Goal: Information Seeking & Learning: Learn about a topic

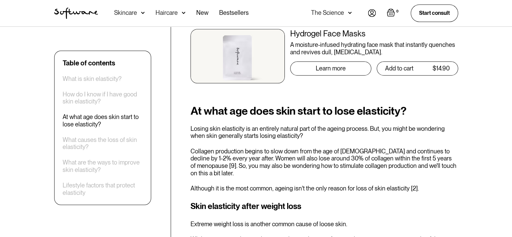
scroll to position [616, 0]
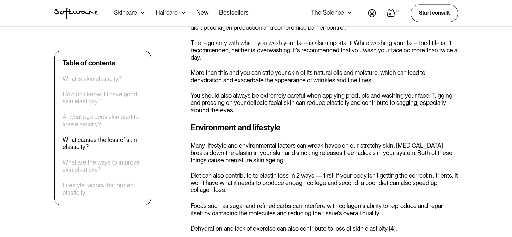
scroll to position [1085, 0]
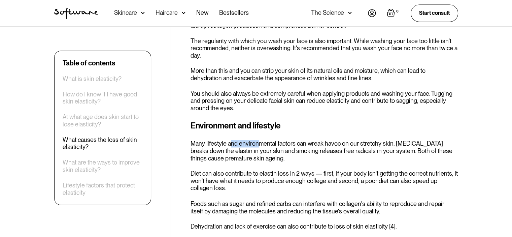
drag, startPoint x: 229, startPoint y: 130, endPoint x: 255, endPoint y: 140, distance: 27.4
click at [255, 140] on div "Environment and lifestyle Many lifestyle and environmental factors can wreak ha…" at bounding box center [325, 175] width 268 height 110
click at [255, 140] on p "Many lifestyle and environmental factors can wreak havoc on our stretchy skin. …" at bounding box center [325, 151] width 268 height 22
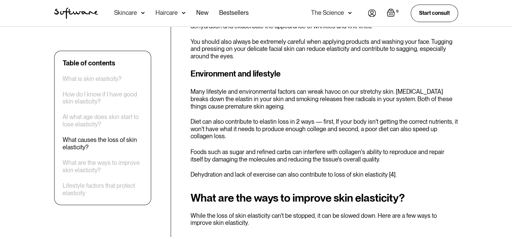
scroll to position [1137, 0]
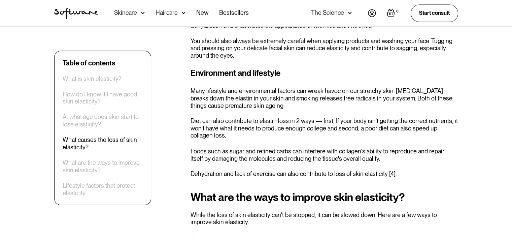
click at [213, 97] on p "Many lifestyle and environmental factors can wreak havoc on our stretchy skin. …" at bounding box center [325, 98] width 268 height 22
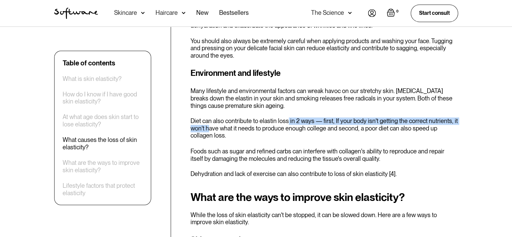
drag, startPoint x: 210, startPoint y: 117, endPoint x: 287, endPoint y: 112, distance: 77.0
click at [287, 117] on p "Diet can also contribute to elastin loss in 2 ways — first, If your body isn't …" at bounding box center [325, 128] width 268 height 22
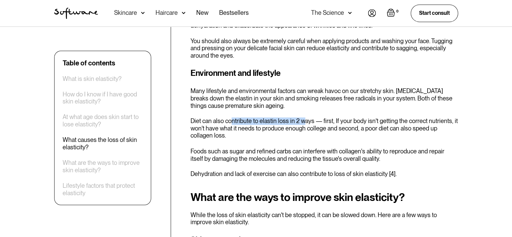
drag, startPoint x: 304, startPoint y: 110, endPoint x: 231, endPoint y: 112, distance: 72.5
click at [231, 117] on p "Diet can also contribute to elastin loss in 2 ways — first, If your body isn't …" at bounding box center [325, 128] width 268 height 22
drag, startPoint x: 231, startPoint y: 112, endPoint x: 229, endPoint y: 116, distance: 4.4
click at [229, 117] on p "Diet can also contribute to elastin loss in 2 ways — first, If your body isn't …" at bounding box center [325, 128] width 268 height 22
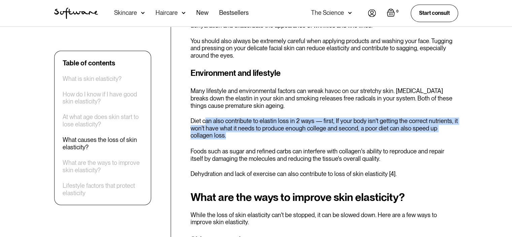
drag, startPoint x: 224, startPoint y: 132, endPoint x: 205, endPoint y: 106, distance: 31.9
click at [205, 106] on div "Environment and lifestyle Many lifestyle and environmental factors can wreak ha…" at bounding box center [325, 122] width 268 height 110
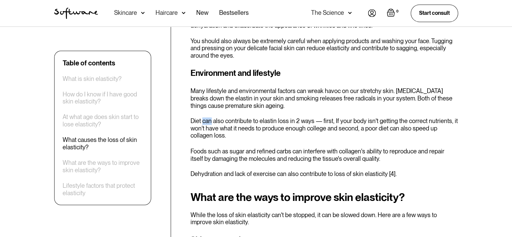
drag, startPoint x: 205, startPoint y: 106, endPoint x: 207, endPoint y: 114, distance: 7.9
click at [207, 114] on div "Environment and lifestyle Many lifestyle and environmental factors can wreak ha…" at bounding box center [325, 122] width 268 height 110
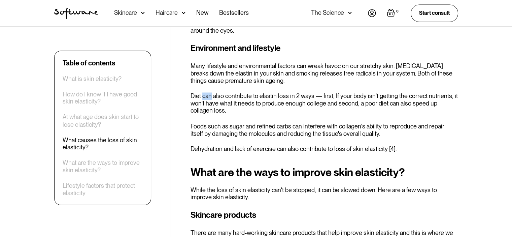
scroll to position [1164, 0]
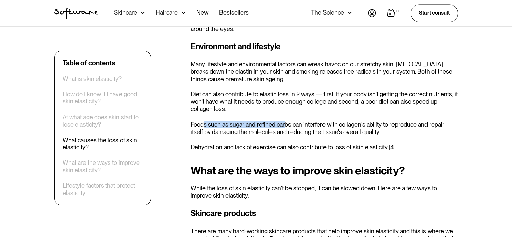
drag, startPoint x: 204, startPoint y: 120, endPoint x: 284, endPoint y: 116, distance: 80.9
click at [284, 121] on p "Foods such as sugar and refined carbs can interfere with collagen's ability to …" at bounding box center [325, 128] width 268 height 14
drag, startPoint x: 284, startPoint y: 116, endPoint x: 352, endPoint y: 116, distance: 67.4
click at [352, 121] on p "Foods such as sugar and refined carbs can interfere with collagen's ability to …" at bounding box center [325, 128] width 268 height 14
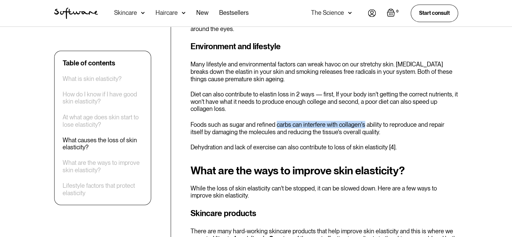
click at [352, 121] on p "Foods such as sugar and refined carbs can interfere with collagen's ability to …" at bounding box center [325, 128] width 268 height 14
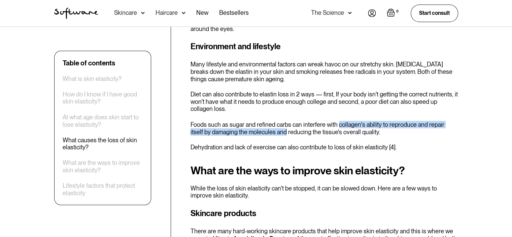
drag, startPoint x: 352, startPoint y: 116, endPoint x: 265, endPoint y: 126, distance: 86.8
click at [265, 126] on p "Foods such as sugar and refined carbs can interfere with collagen's ability to …" at bounding box center [325, 128] width 268 height 14
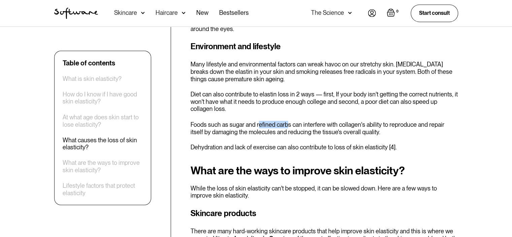
drag, startPoint x: 258, startPoint y: 115, endPoint x: 288, endPoint y: 114, distance: 29.3
click at [288, 121] on p "Foods such as sugar and refined carbs can interfere with collagen's ability to …" at bounding box center [325, 128] width 268 height 14
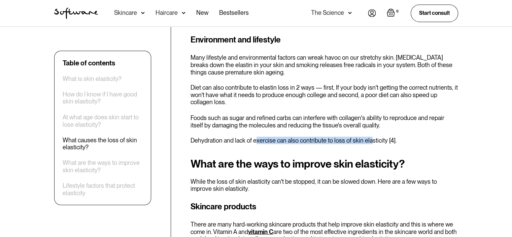
drag, startPoint x: 257, startPoint y: 136, endPoint x: 370, endPoint y: 125, distance: 113.7
click at [370, 125] on div "Environment and lifestyle Many lifestyle and environmental factors can wreak ha…" at bounding box center [325, 89] width 268 height 110
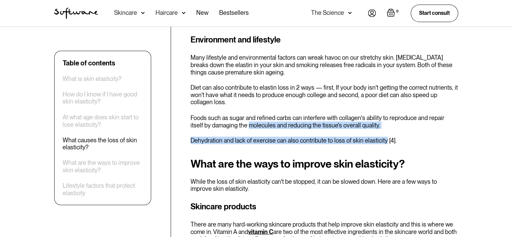
drag, startPoint x: 370, startPoint y: 125, endPoint x: 238, endPoint y: 114, distance: 132.8
click at [238, 114] on div "Environment and lifestyle Many lifestyle and environmental factors can wreak ha…" at bounding box center [325, 89] width 268 height 110
click at [238, 114] on p "Foods such as sugar and refined carbs can interfere with collagen's ability to …" at bounding box center [325, 121] width 268 height 14
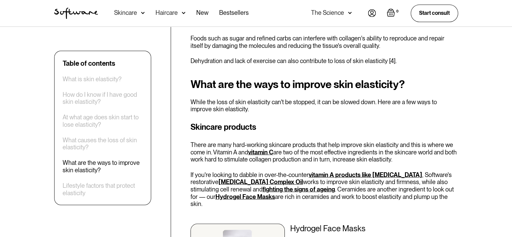
scroll to position [1271, 0]
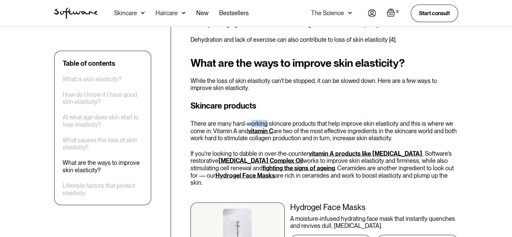
drag, startPoint x: 267, startPoint y: 114, endPoint x: 250, endPoint y: 114, distance: 16.9
click at [250, 120] on p "There are many hard-working skincare products that help improve skin elasticity…" at bounding box center [325, 131] width 268 height 22
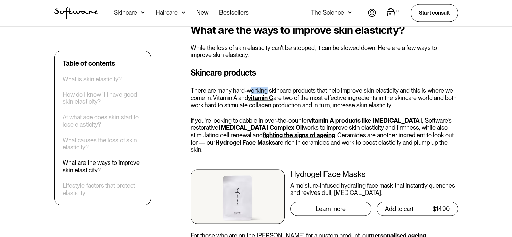
scroll to position [1305, 0]
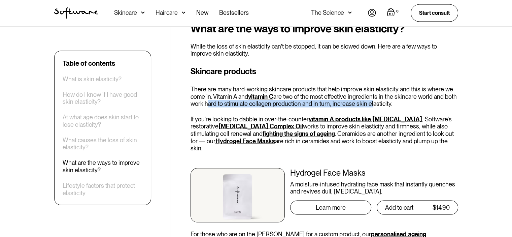
drag, startPoint x: 205, startPoint y: 96, endPoint x: 374, endPoint y: 96, distance: 169.5
click at [374, 96] on p "There are many hard-working skincare products that help improve skin elasticity…" at bounding box center [325, 97] width 268 height 22
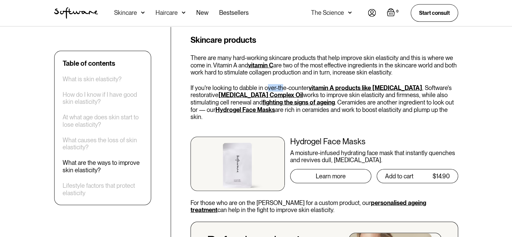
drag, startPoint x: 267, startPoint y: 80, endPoint x: 281, endPoint y: 84, distance: 14.9
click at [281, 84] on p "If you're looking to dabble in over-the-counter vitamin A products like retinol…" at bounding box center [325, 102] width 268 height 36
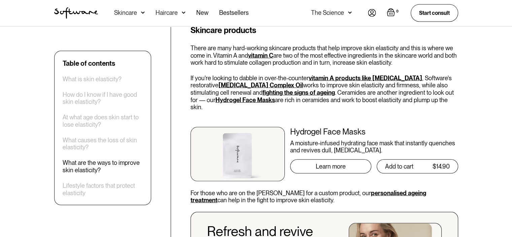
scroll to position [1347, 0]
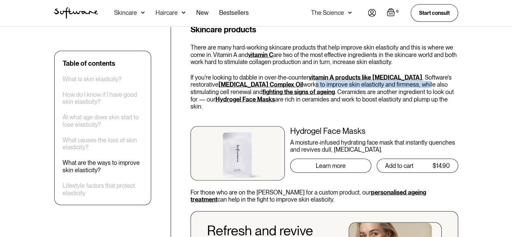
drag, startPoint x: 256, startPoint y: 78, endPoint x: 371, endPoint y: 76, distance: 115.2
click at [371, 76] on p "If you're looking to dabble in over-the-counter vitamin A products like retinol…" at bounding box center [325, 92] width 268 height 36
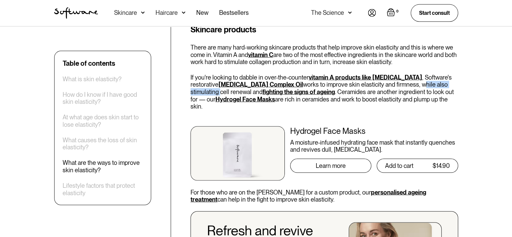
drag, startPoint x: 371, startPoint y: 76, endPoint x: 404, endPoint y: 76, distance: 33.0
click at [404, 76] on p "If you're looking to dabble in over-the-counter vitamin A products like retinol…" at bounding box center [325, 92] width 268 height 36
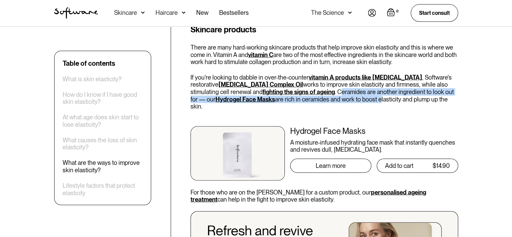
drag, startPoint x: 279, startPoint y: 87, endPoint x: 313, endPoint y: 88, distance: 33.4
click at [313, 88] on p "If you're looking to dabble in over-the-counter vitamin A products like retinol…" at bounding box center [325, 92] width 268 height 36
click at [309, 82] on p "If you're looking to dabble in over-the-counter vitamin A products like retinol…" at bounding box center [325, 92] width 268 height 36
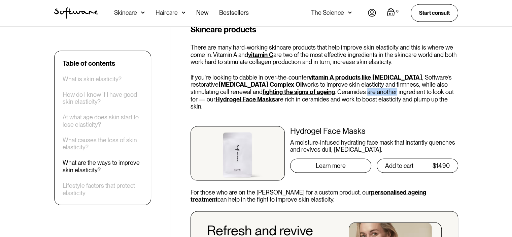
drag, startPoint x: 309, startPoint y: 82, endPoint x: 323, endPoint y: 81, distance: 14.8
click at [323, 81] on p "If you're looking to dabble in over-the-counter vitamin A products like retinol…" at bounding box center [325, 92] width 268 height 36
drag, startPoint x: 323, startPoint y: 81, endPoint x: 380, endPoint y: 85, distance: 56.4
click at [380, 85] on p "If you're looking to dabble in over-the-counter vitamin A products like retinol…" at bounding box center [325, 92] width 268 height 36
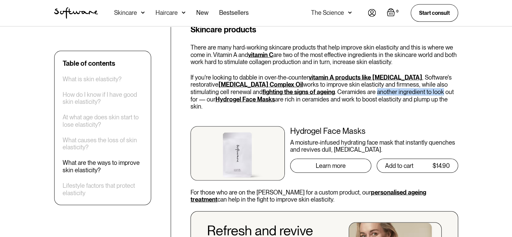
click at [380, 85] on p "If you're looking to dabble in over-the-counter vitamin A products like retinol…" at bounding box center [325, 92] width 268 height 36
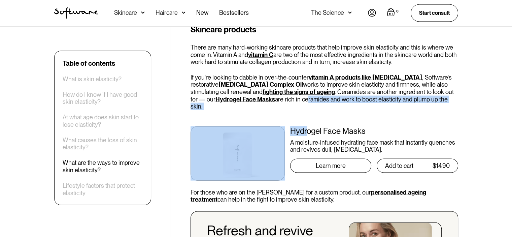
drag, startPoint x: 239, startPoint y: 91, endPoint x: 310, endPoint y: 100, distance: 72.3
click at [310, 100] on div "Skincare products There are many hard-working skincare products that help impro…" at bounding box center [325, 194] width 268 height 341
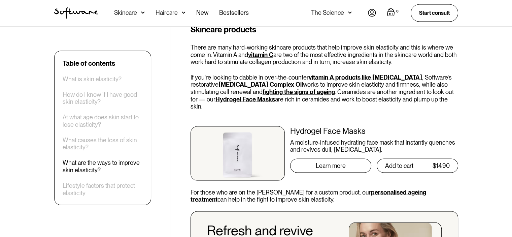
click at [291, 80] on p "If you're looking to dabble in over-the-counter vitamin A products like retinol…" at bounding box center [325, 92] width 268 height 36
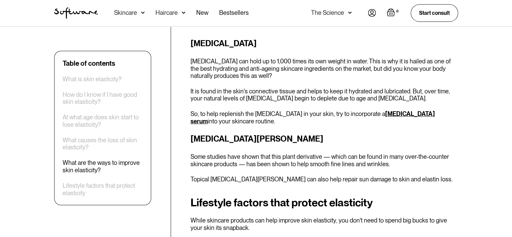
scroll to position [1856, 0]
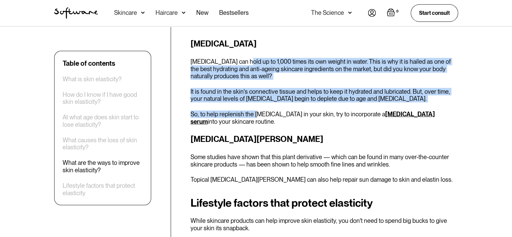
drag, startPoint x: 243, startPoint y: 42, endPoint x: 255, endPoint y: 88, distance: 46.8
click at [255, 88] on div "Hyaluronic acid Hyaluronic acid can hold up to 1,000 times its own weight in wa…" at bounding box center [325, 81] width 268 height 87
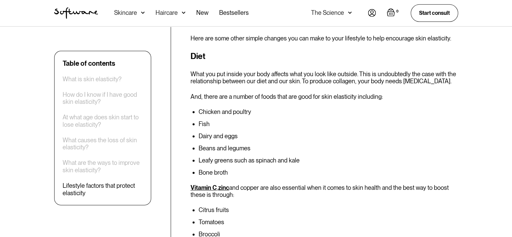
scroll to position [2043, 0]
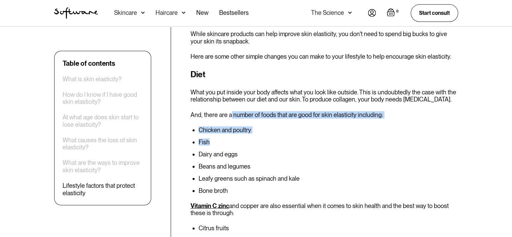
drag, startPoint x: 230, startPoint y: 91, endPoint x: 329, endPoint y: 114, distance: 101.4
click at [329, 114] on div "Diet What you put inside your body affects what you look like outside. This is …" at bounding box center [325, 203] width 268 height 271
click at [329, 127] on ul "Chicken and poultry Fish Dairy and eggs Beans and legumes Leafy greens such as …" at bounding box center [325, 160] width 268 height 67
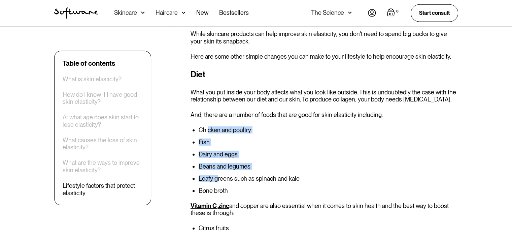
drag, startPoint x: 209, startPoint y: 104, endPoint x: 218, endPoint y: 155, distance: 52.1
click at [218, 155] on div "Diet What you put inside your body affects what you look like outside. This is …" at bounding box center [325, 203] width 268 height 271
click at [218, 175] on li "Leafy greens such as spinach and kale" at bounding box center [329, 178] width 260 height 7
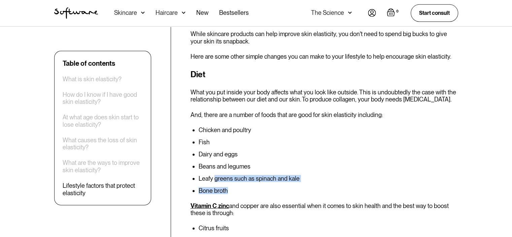
drag, startPoint x: 218, startPoint y: 155, endPoint x: 289, endPoint y: 167, distance: 71.7
click at [289, 167] on ul "Chicken and poultry Fish Dairy and eggs Beans and legumes Leafy greens such as …" at bounding box center [325, 160] width 268 height 67
click at [289, 187] on li "Bone broth" at bounding box center [329, 190] width 260 height 7
drag, startPoint x: 289, startPoint y: 167, endPoint x: 231, endPoint y: 141, distance: 63.5
click at [231, 141] on ul "Chicken and poultry Fish Dairy and eggs Beans and legumes Leafy greens such as …" at bounding box center [325, 160] width 268 height 67
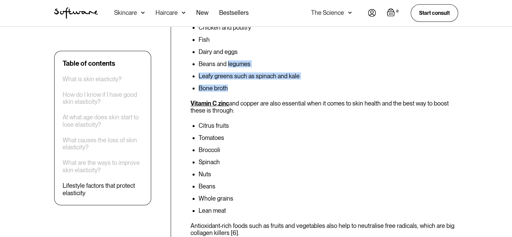
scroll to position [2244, 0]
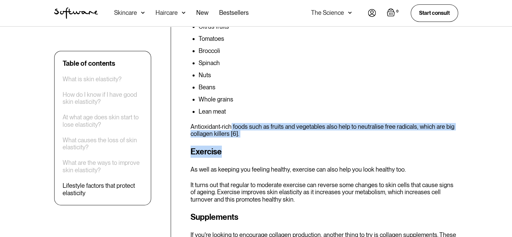
drag, startPoint x: 230, startPoint y: 101, endPoint x: 259, endPoint y: 121, distance: 34.9
click at [259, 121] on div "Lifestyle factors that protect elasticity While skincare products can help impr…" at bounding box center [325, 142] width 268 height 666
drag, startPoint x: 259, startPoint y: 121, endPoint x: 200, endPoint y: 105, distance: 60.6
click at [200, 105] on div "Lifestyle factors that protect elasticity While skincare products can help impr…" at bounding box center [325, 142] width 268 height 666
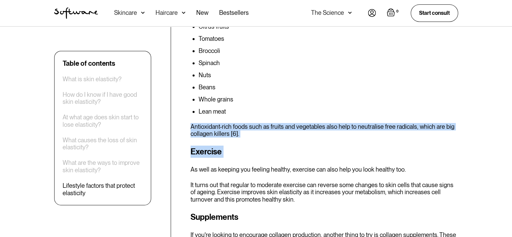
click at [209, 123] on p "Antioxidant-rich foods such as fruits and vegetables also help to neutralise fr…" at bounding box center [325, 130] width 268 height 14
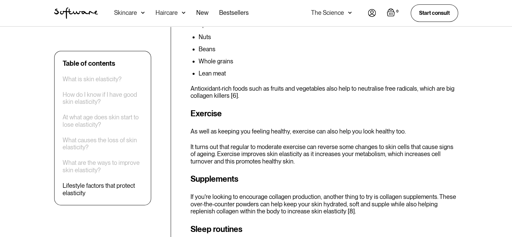
scroll to position [2281, 0]
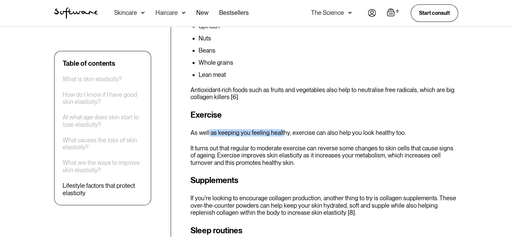
drag, startPoint x: 208, startPoint y: 108, endPoint x: 281, endPoint y: 110, distance: 73.1
click at [281, 129] on p "As well as keeping you feeling healthy, exercise can also help you look healthy…" at bounding box center [325, 132] width 268 height 7
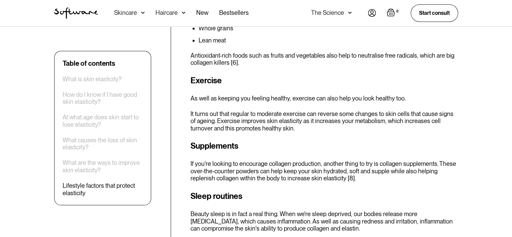
scroll to position [2315, 0]
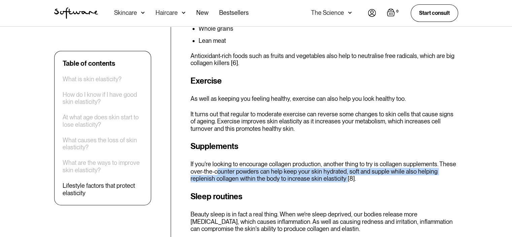
drag, startPoint x: 216, startPoint y: 147, endPoint x: 322, endPoint y: 155, distance: 106.1
click at [322, 160] on p "If you're looking to encourage collagen production, another thing to try is col…" at bounding box center [325, 171] width 268 height 22
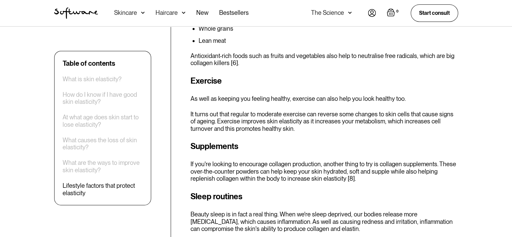
click at [333, 140] on div "Supplements If you're looking to encourage collagen production, another thing t…" at bounding box center [325, 161] width 268 height 42
drag, startPoint x: 220, startPoint y: 149, endPoint x: 341, endPoint y: 152, distance: 121.3
click at [341, 160] on p "If you're looking to encourage collagen production, another thing to try is col…" at bounding box center [325, 171] width 268 height 22
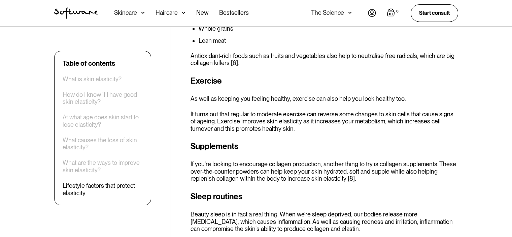
click at [355, 160] on p "If you're looking to encourage collagen production, another thing to try is col…" at bounding box center [325, 171] width 268 height 22
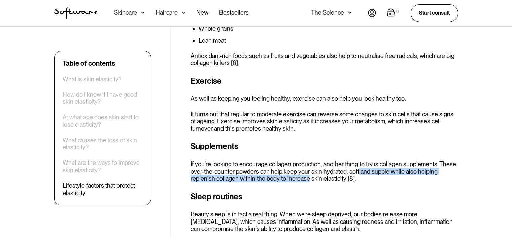
drag, startPoint x: 355, startPoint y: 150, endPoint x: 269, endPoint y: 157, distance: 86.2
click at [269, 160] on p "If you're looking to encourage collagen production, another thing to try is col…" at bounding box center [325, 171] width 268 height 22
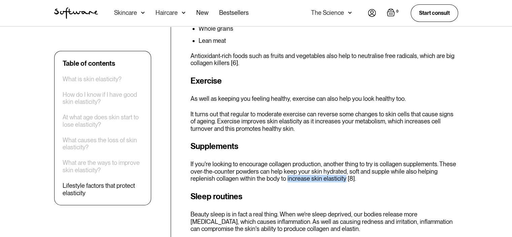
drag, startPoint x: 269, startPoint y: 157, endPoint x: 301, endPoint y: 159, distance: 31.8
click at [301, 160] on p "If you're looking to encourage collagen production, another thing to try is col…" at bounding box center [325, 171] width 268 height 22
click at [318, 160] on p "If you're looking to encourage collagen production, another thing to try is col…" at bounding box center [325, 171] width 268 height 22
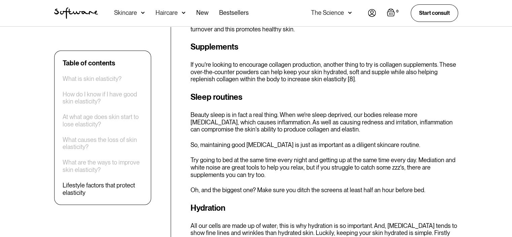
scroll to position [2415, 0]
